Goal: Task Accomplishment & Management: Complete application form

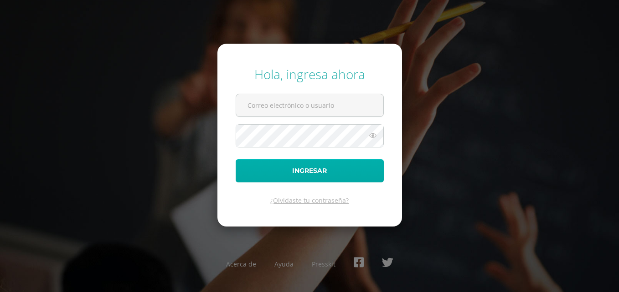
type input "2019056"
click at [306, 179] on button "Ingresar" at bounding box center [309, 170] width 148 height 23
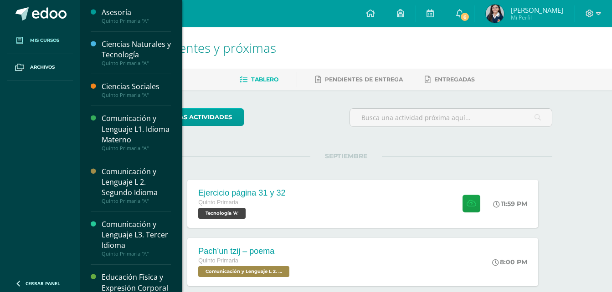
click at [50, 40] on span "Mis cursos" at bounding box center [44, 40] width 29 height 7
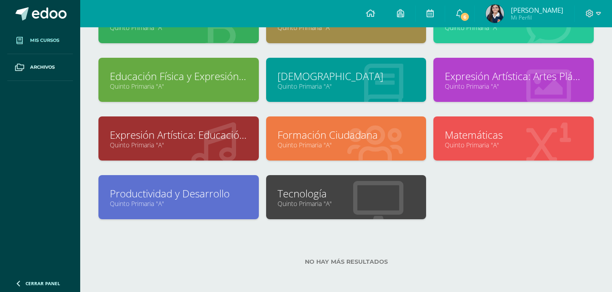
scroll to position [149, 0]
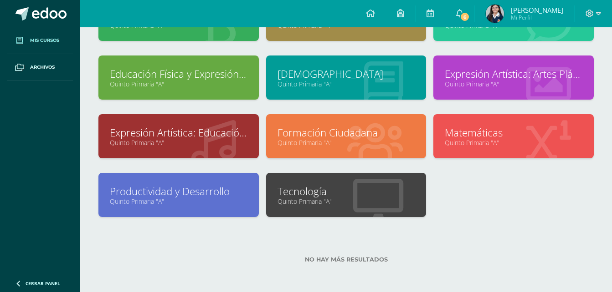
click at [353, 188] on link "Tecnología" at bounding box center [346, 191] width 138 height 14
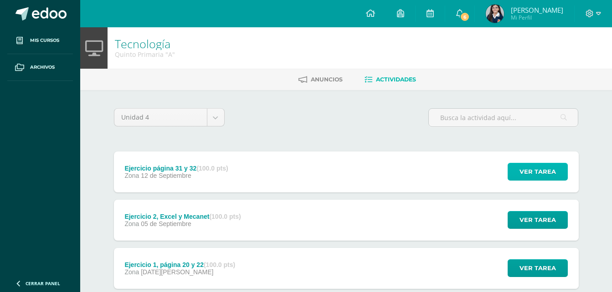
click at [534, 168] on span "Ver tarea" at bounding box center [537, 172] width 36 height 17
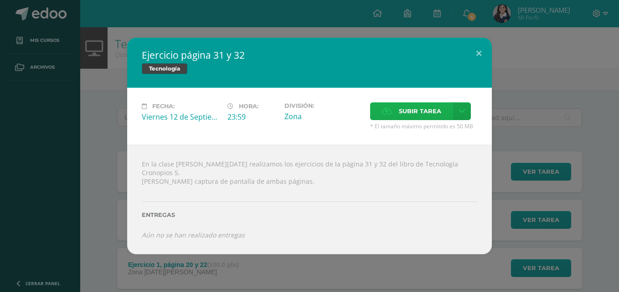
click at [397, 114] on label "Subir tarea" at bounding box center [411, 111] width 83 height 18
click at [0, 0] on input "Subir tarea" at bounding box center [0, 0] width 0 height 0
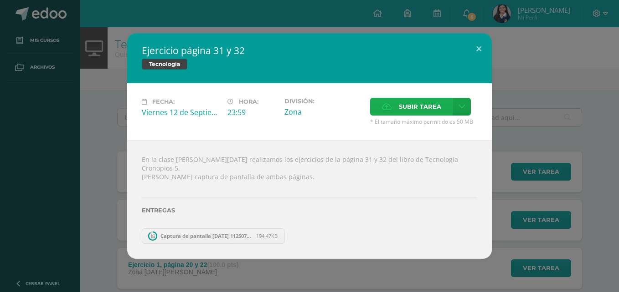
click at [423, 108] on div "Fecha: [DATE] Hora: 23:59 División: Zona Subir tarea Cancelar" at bounding box center [309, 111] width 364 height 57
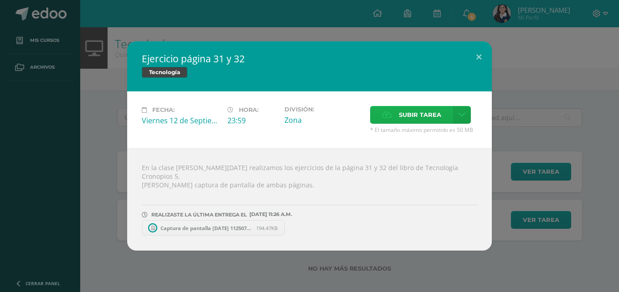
click at [431, 118] on span "Subir tarea" at bounding box center [420, 115] width 42 height 17
click at [0, 0] on input "Subir tarea" at bounding box center [0, 0] width 0 height 0
click at [267, 225] on span "194.47KB" at bounding box center [266, 228] width 21 height 7
click at [348, 225] on span "Captura de pantalla [DATE] 112607.png" at bounding box center [360, 228] width 100 height 7
click at [481, 56] on button at bounding box center [479, 56] width 26 height 31
